Goal: Information Seeking & Learning: Learn about a topic

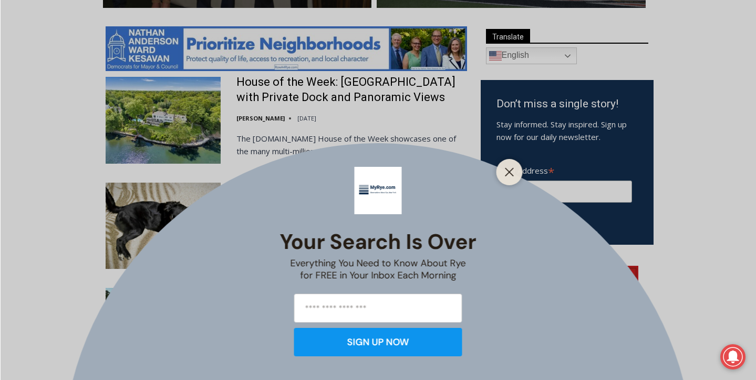
scroll to position [556, 0]
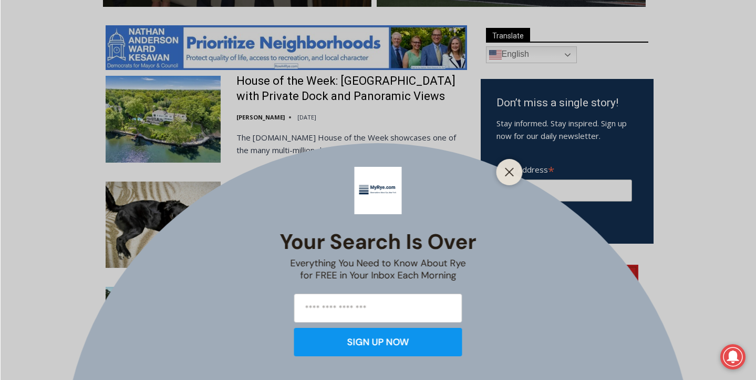
click at [312, 86] on div "Your Search is Over Everything You Need to Know About Rye for FREE in Your Inbo…" at bounding box center [378, 190] width 756 height 380
click at [505, 165] on button "Close" at bounding box center [509, 172] width 15 height 15
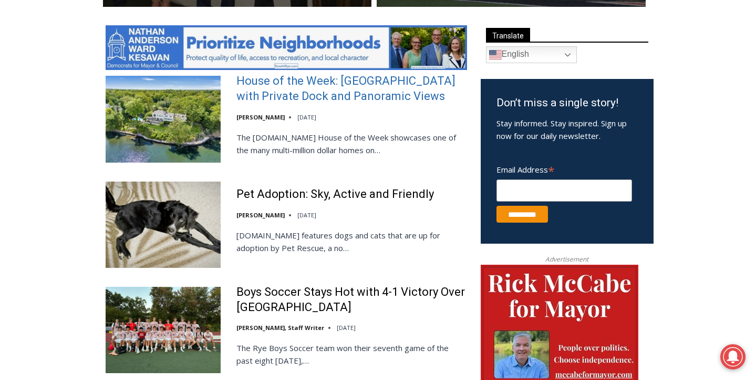
click at [353, 84] on link "House of the Week: [GEOGRAPHIC_DATA] with Private Dock and Panoramic Views" at bounding box center [352, 89] width 231 height 30
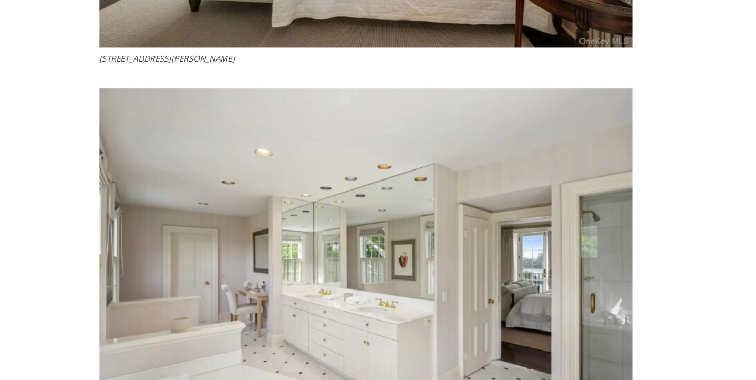
scroll to position [3423, 0]
